Goal: Information Seeking & Learning: Find contact information

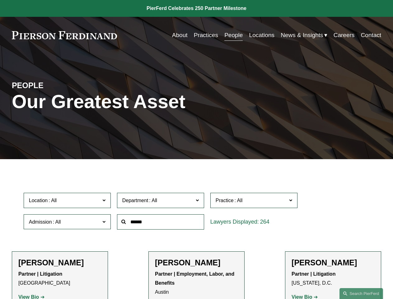
click at [196, 232] on div at bounding box center [160, 221] width 93 height 21
click at [196, 211] on div "Department All Corporate Employment, Labor, and Benefits Intellectual Property …" at bounding box center [160, 200] width 93 height 21
click at [68, 202] on span "Location" at bounding box center [64, 200] width 71 height 8
click at [161, 202] on span "Department" at bounding box center [157, 200] width 71 height 8
click at [254, 202] on span "Practice" at bounding box center [251, 200] width 71 height 8
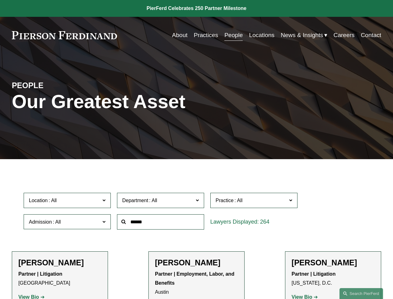
click at [0, 0] on link "All" at bounding box center [0, 0] width 0 height 0
click at [161, 223] on input "text" at bounding box center [160, 221] width 87 height 15
click at [361, 293] on link "Search this site" at bounding box center [362, 293] width 44 height 11
